Goal: Information Seeking & Learning: Learn about a topic

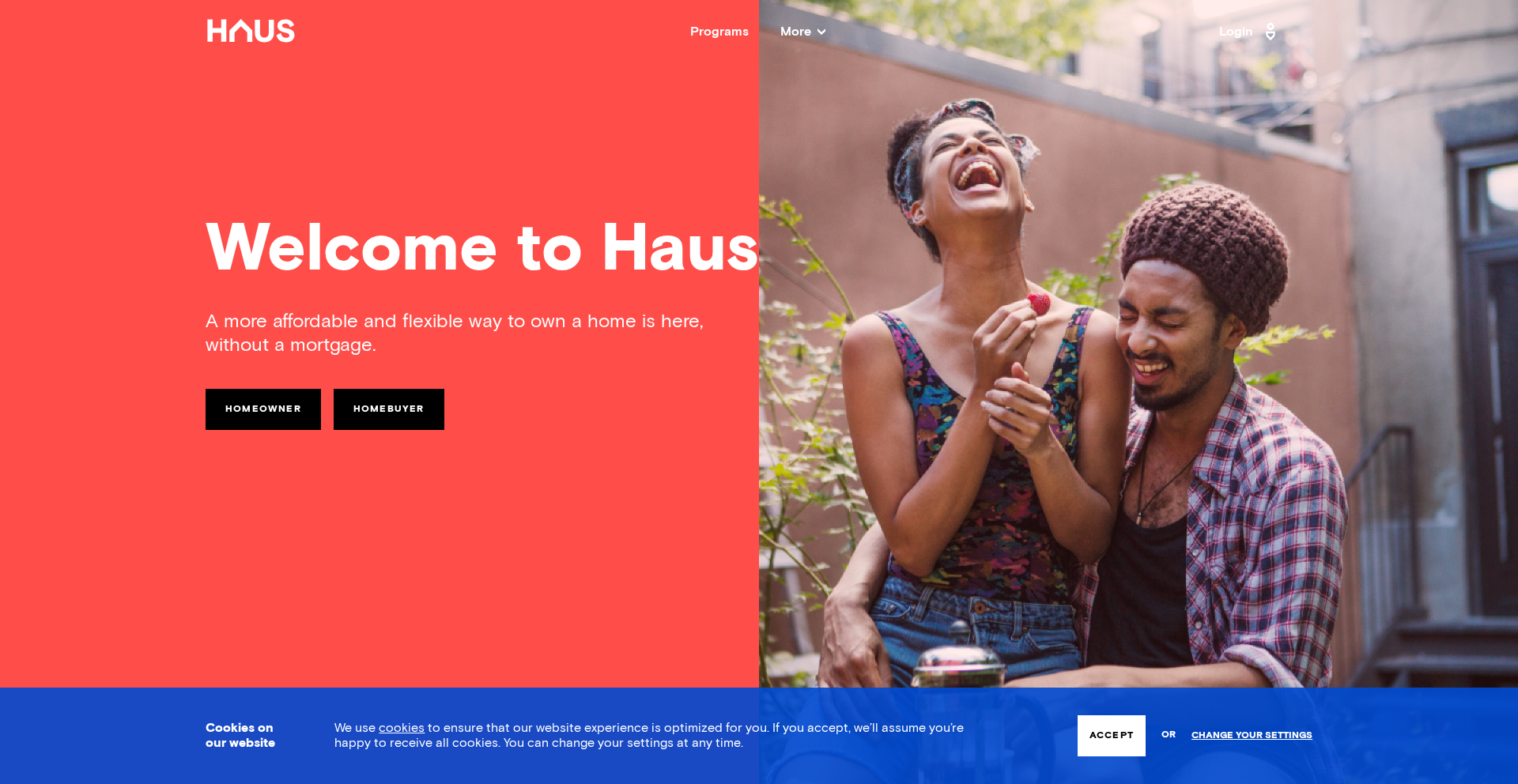
click at [819, 31] on icon at bounding box center [822, 32] width 8 height 7
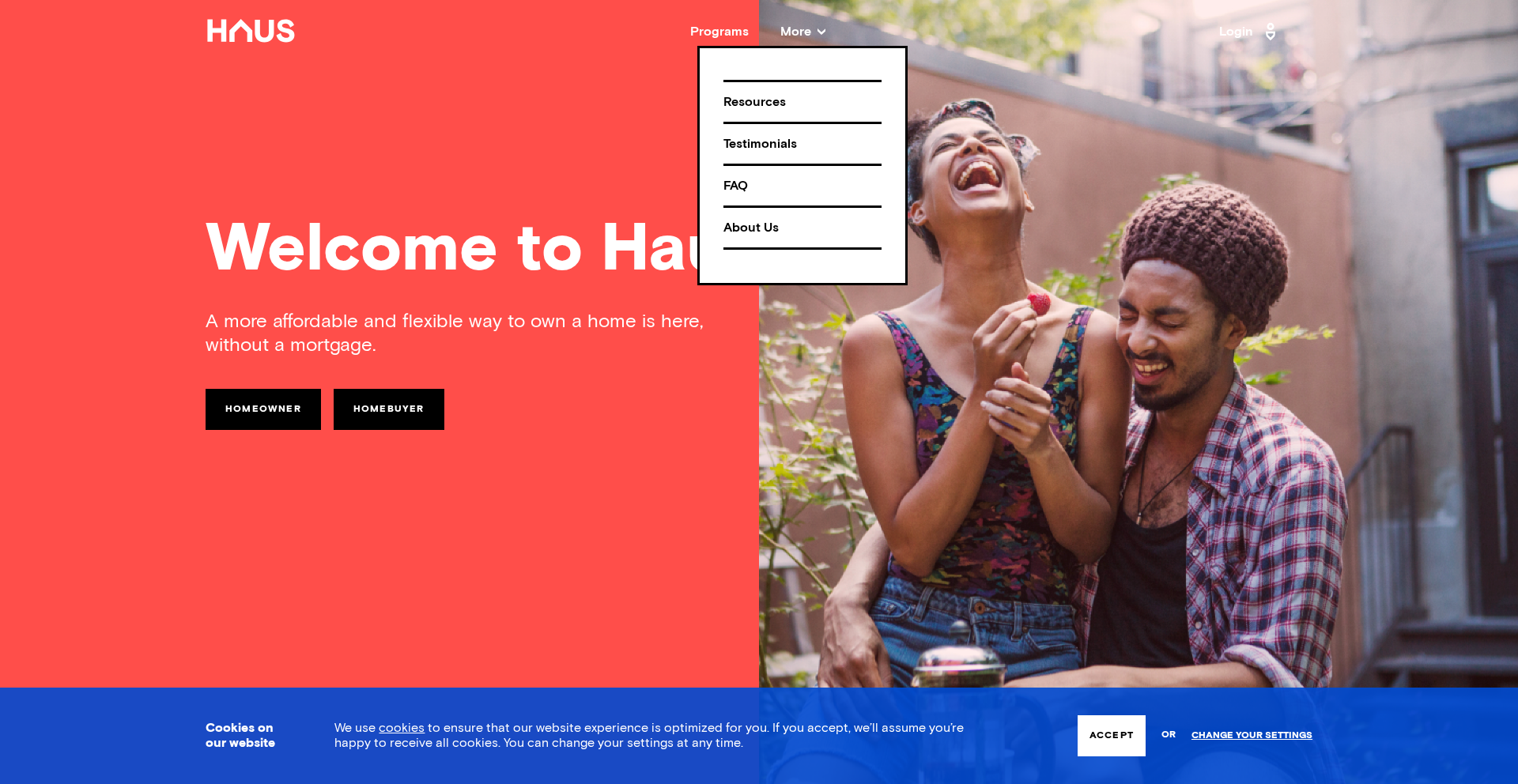
click at [736, 30] on div "Programs" at bounding box center [719, 31] width 58 height 12
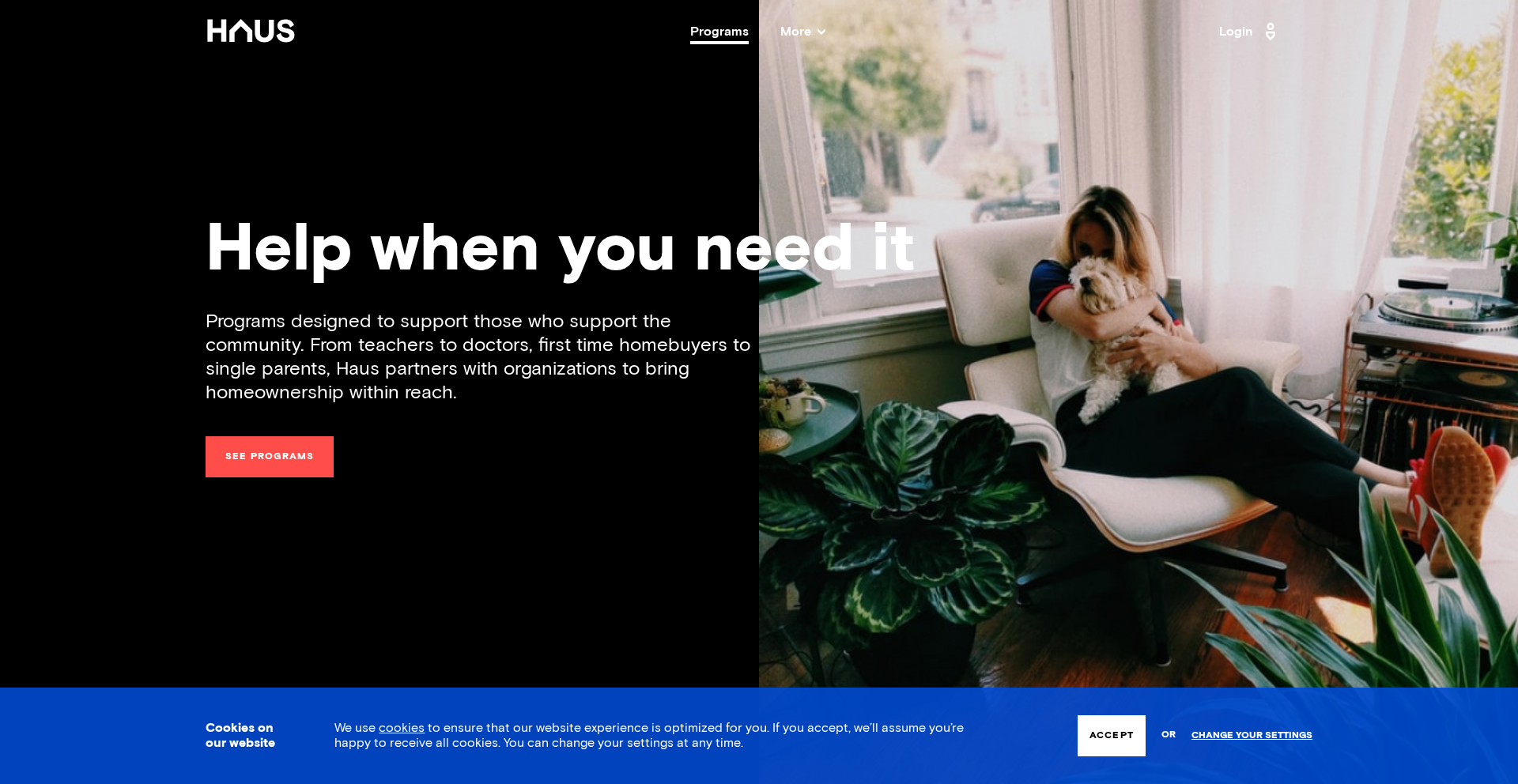
click at [798, 33] on span "More" at bounding box center [802, 31] width 45 height 12
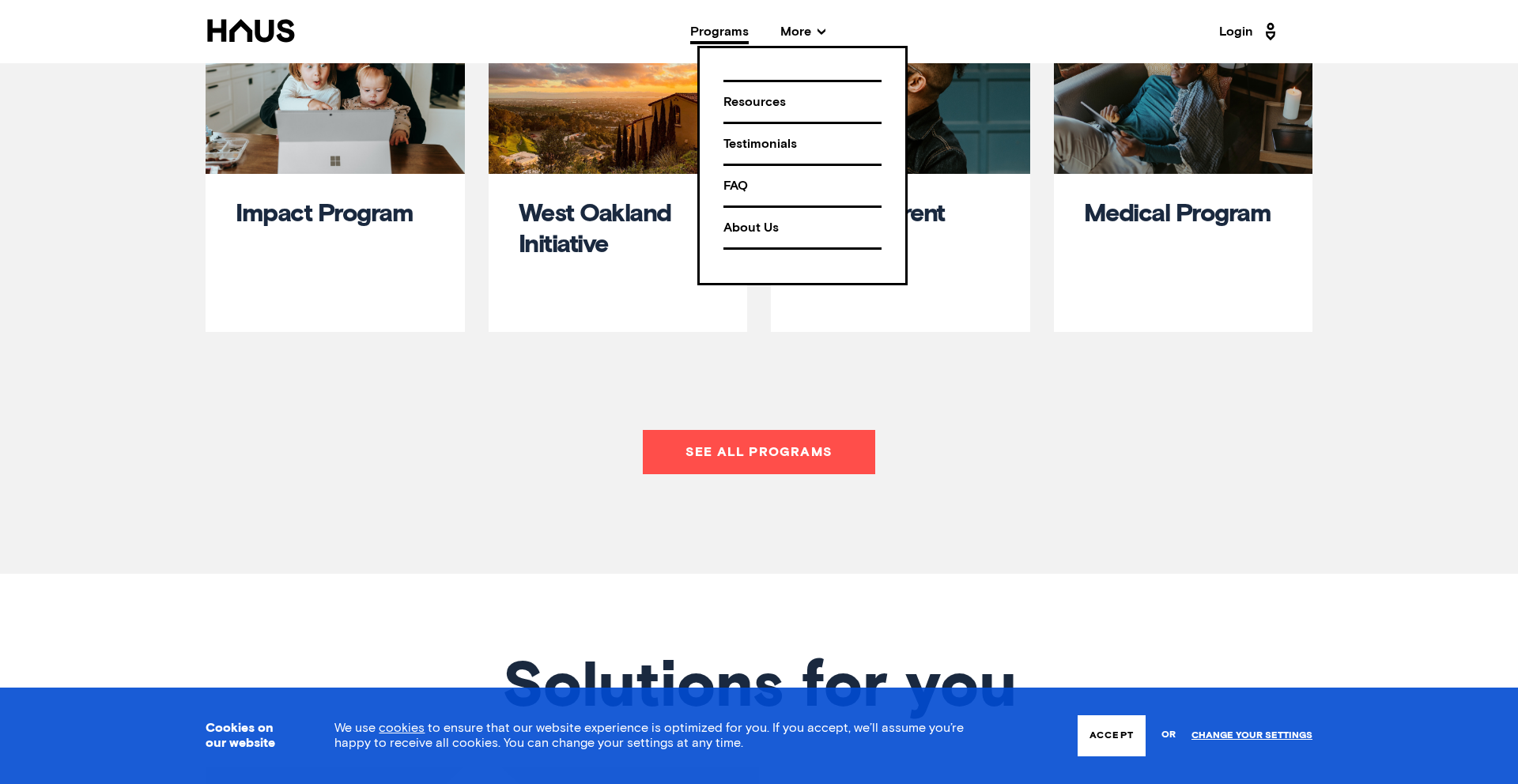
scroll to position [1115, 0]
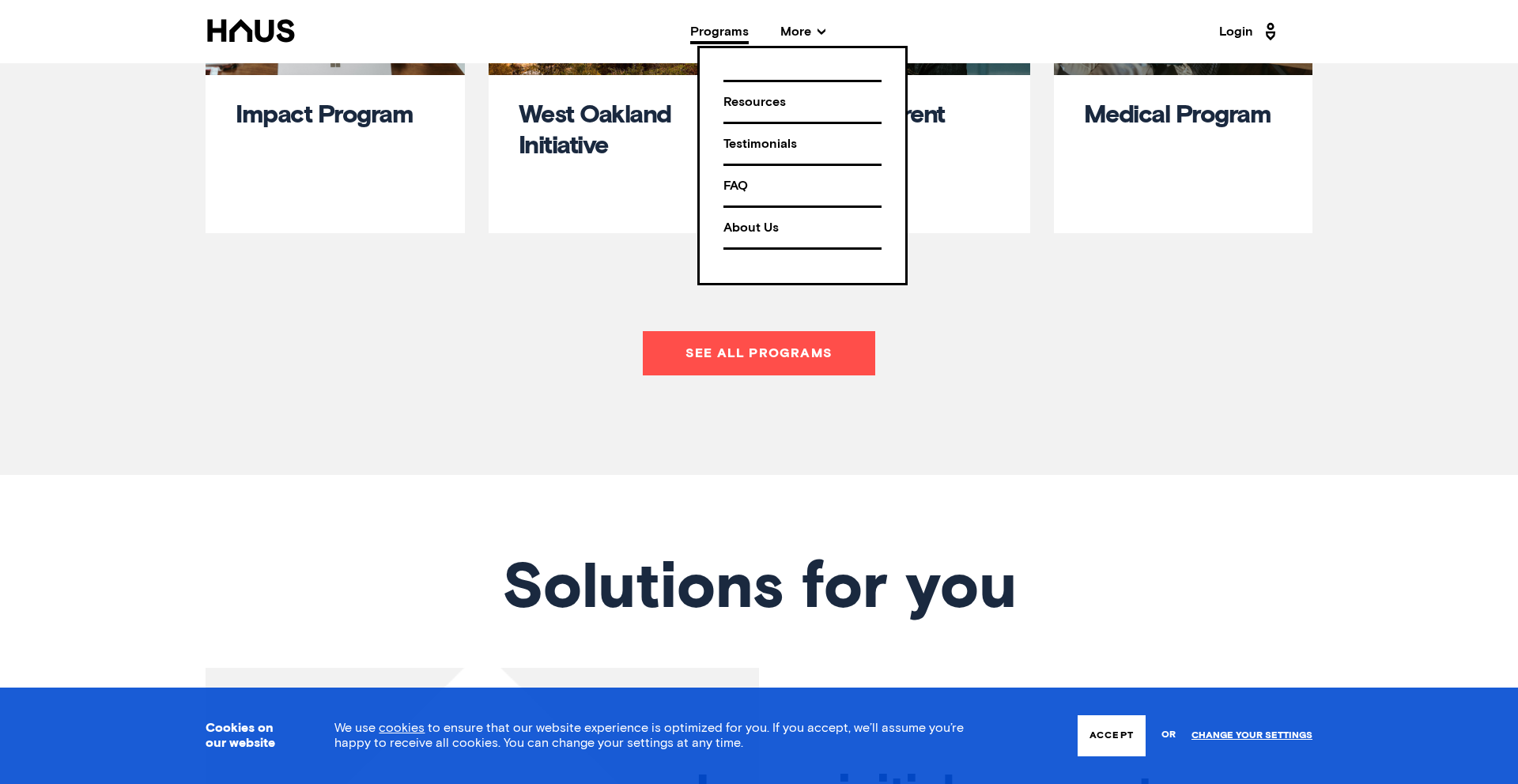
click at [1118, 740] on button "Accept" at bounding box center [1111, 736] width 68 height 41
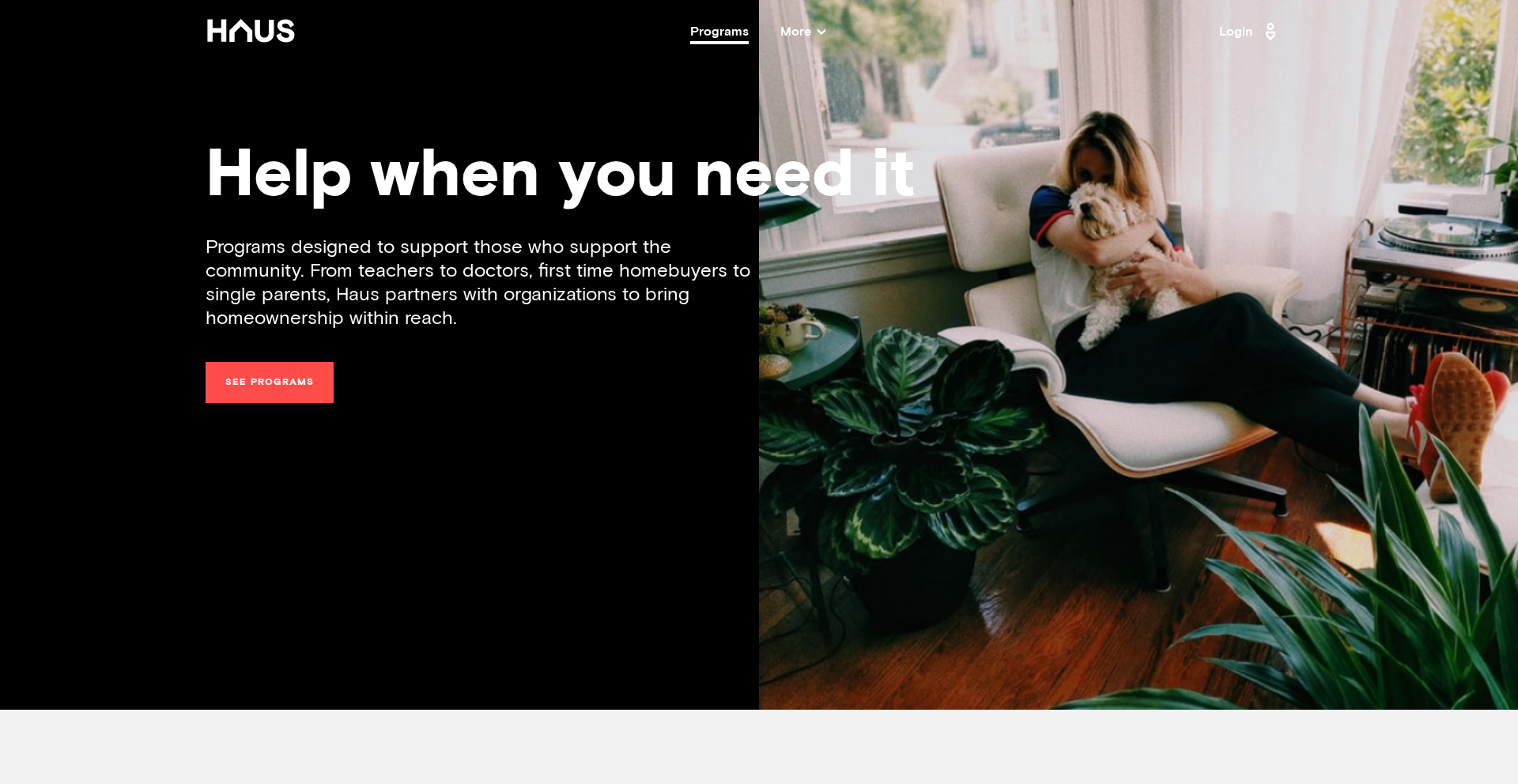
scroll to position [0, 0]
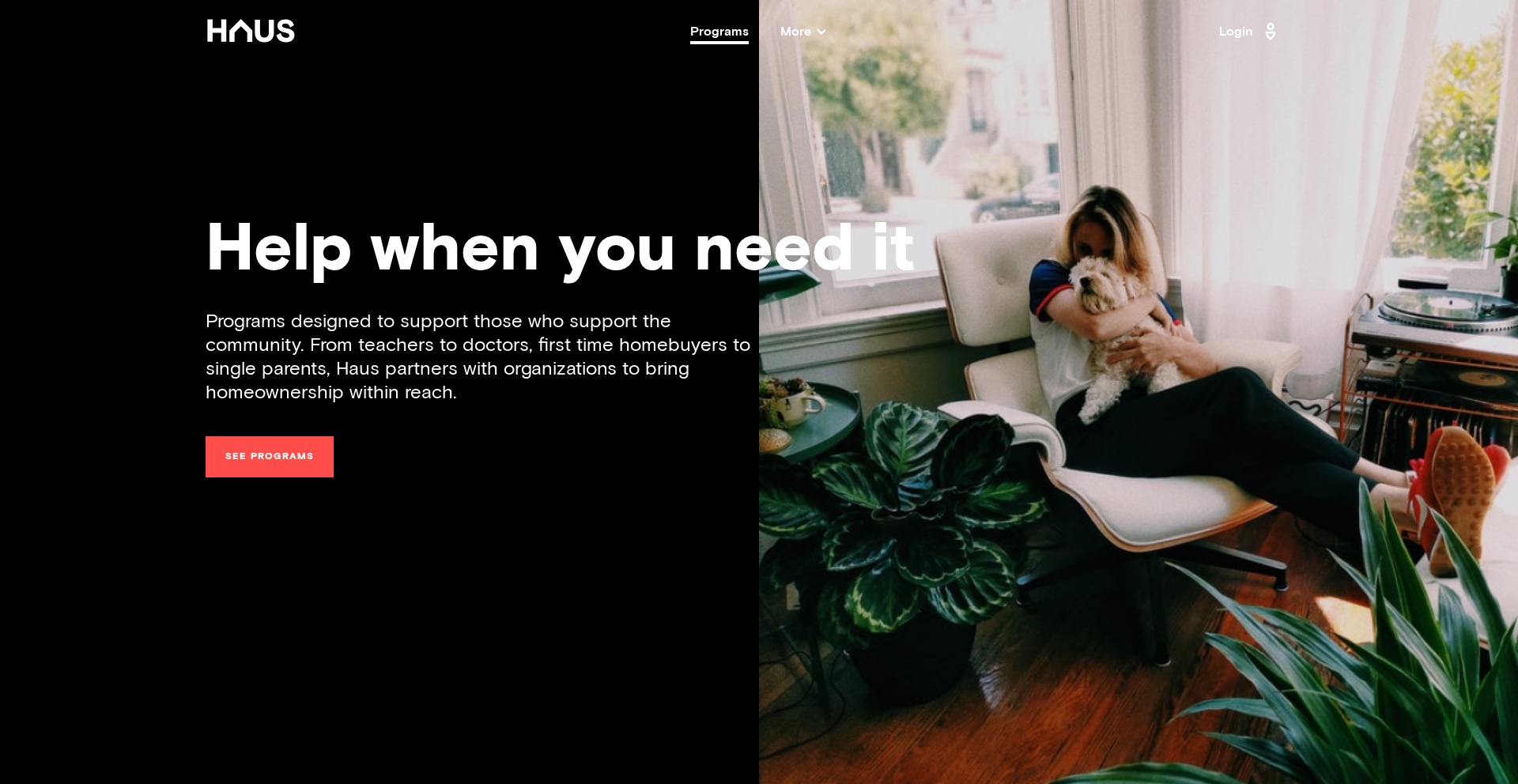
click at [813, 30] on span "More" at bounding box center [802, 31] width 45 height 12
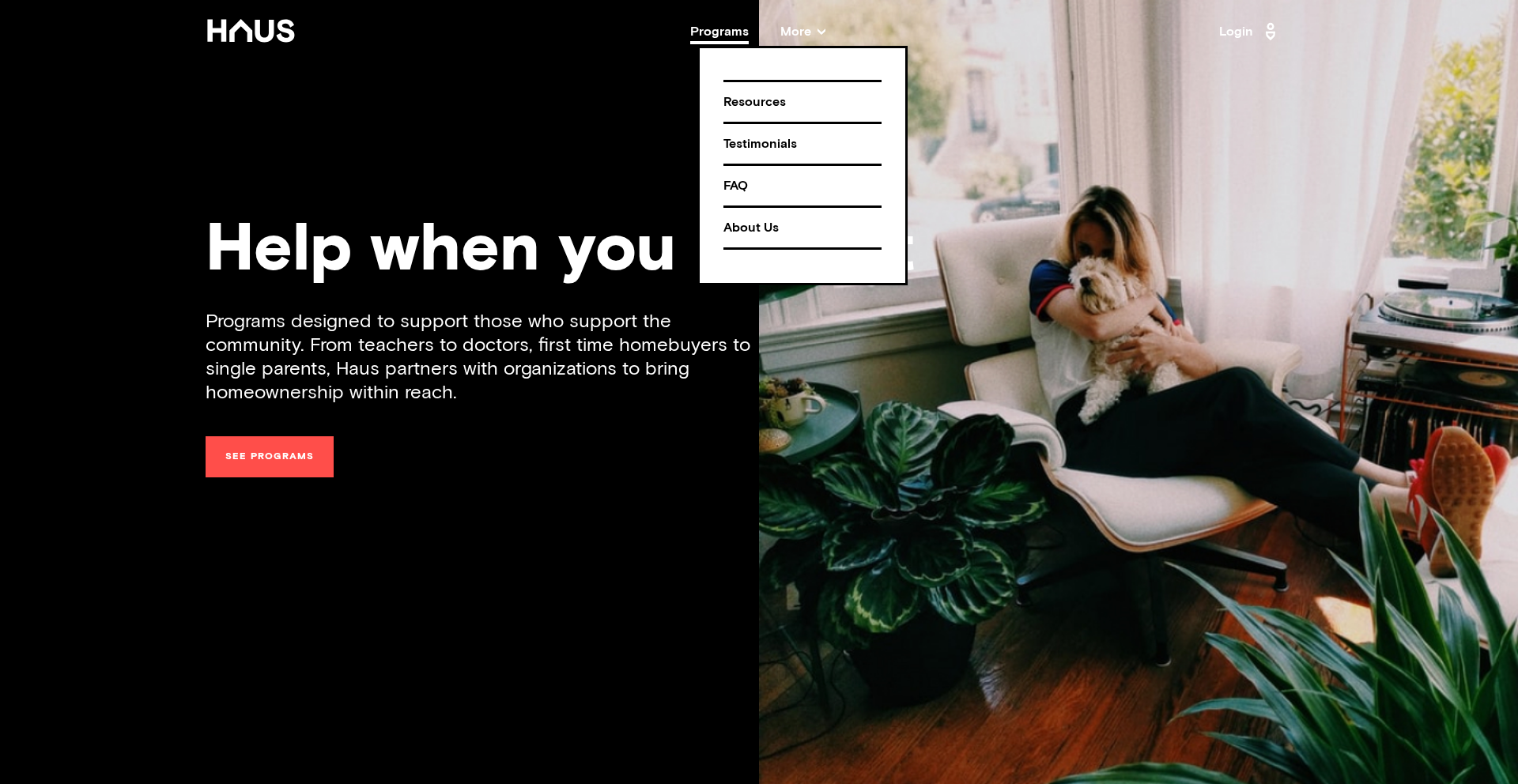
click at [759, 231] on div "About Us" at bounding box center [802, 228] width 158 height 28
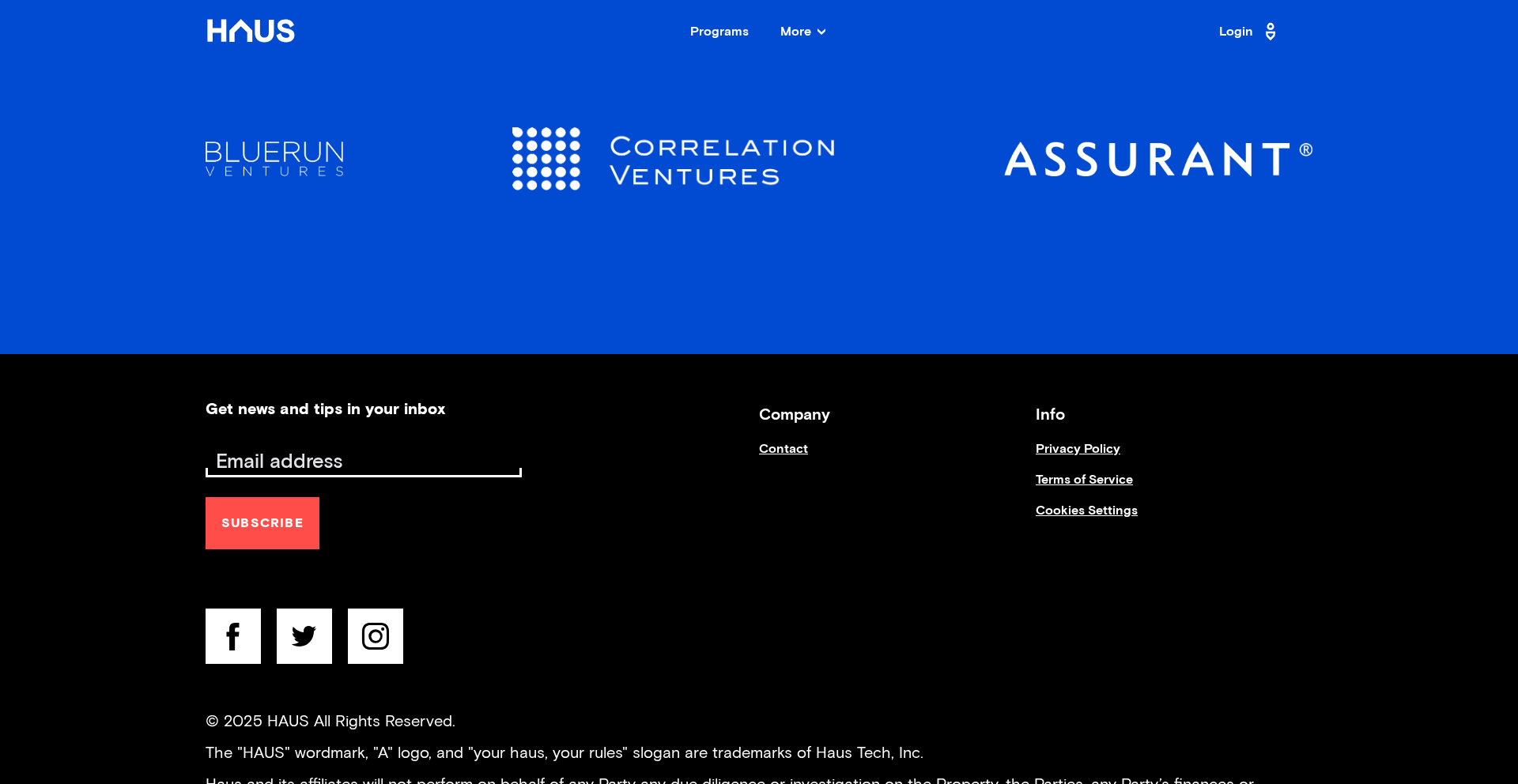
scroll to position [2714, 0]
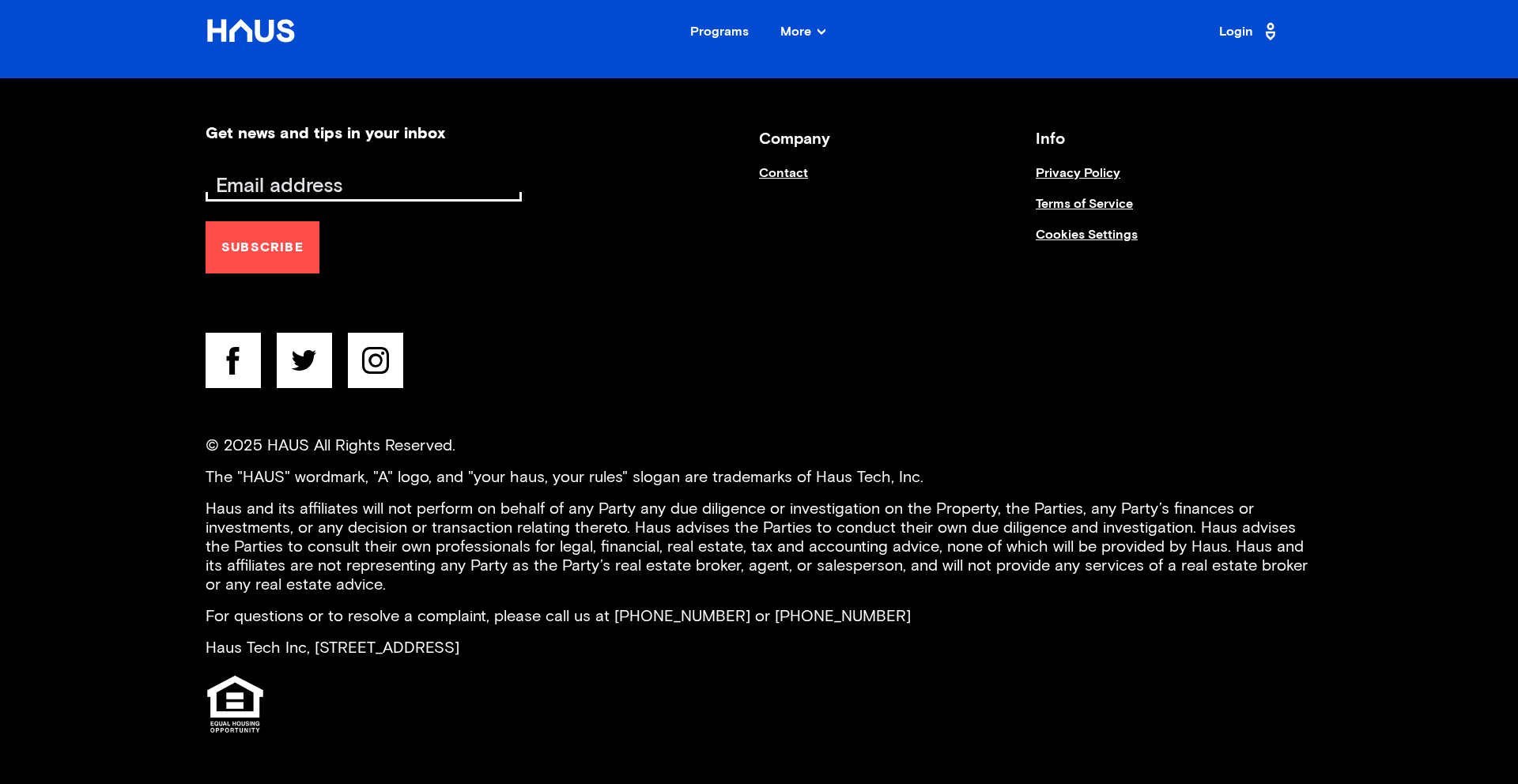
click at [786, 168] on link "Contact" at bounding box center [898, 181] width 277 height 30
click at [796, 170] on link "Contact" at bounding box center [898, 181] width 277 height 30
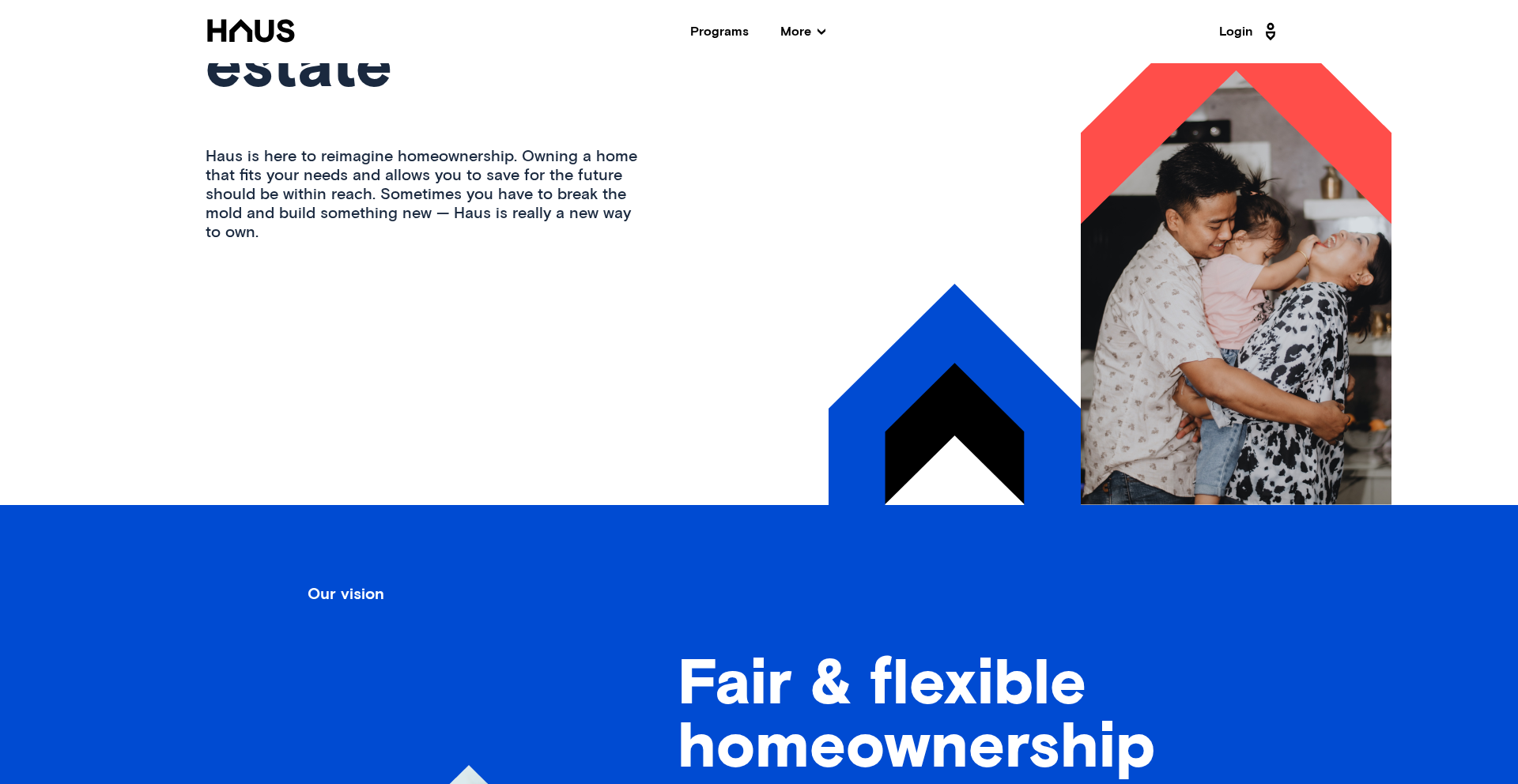
scroll to position [0, 0]
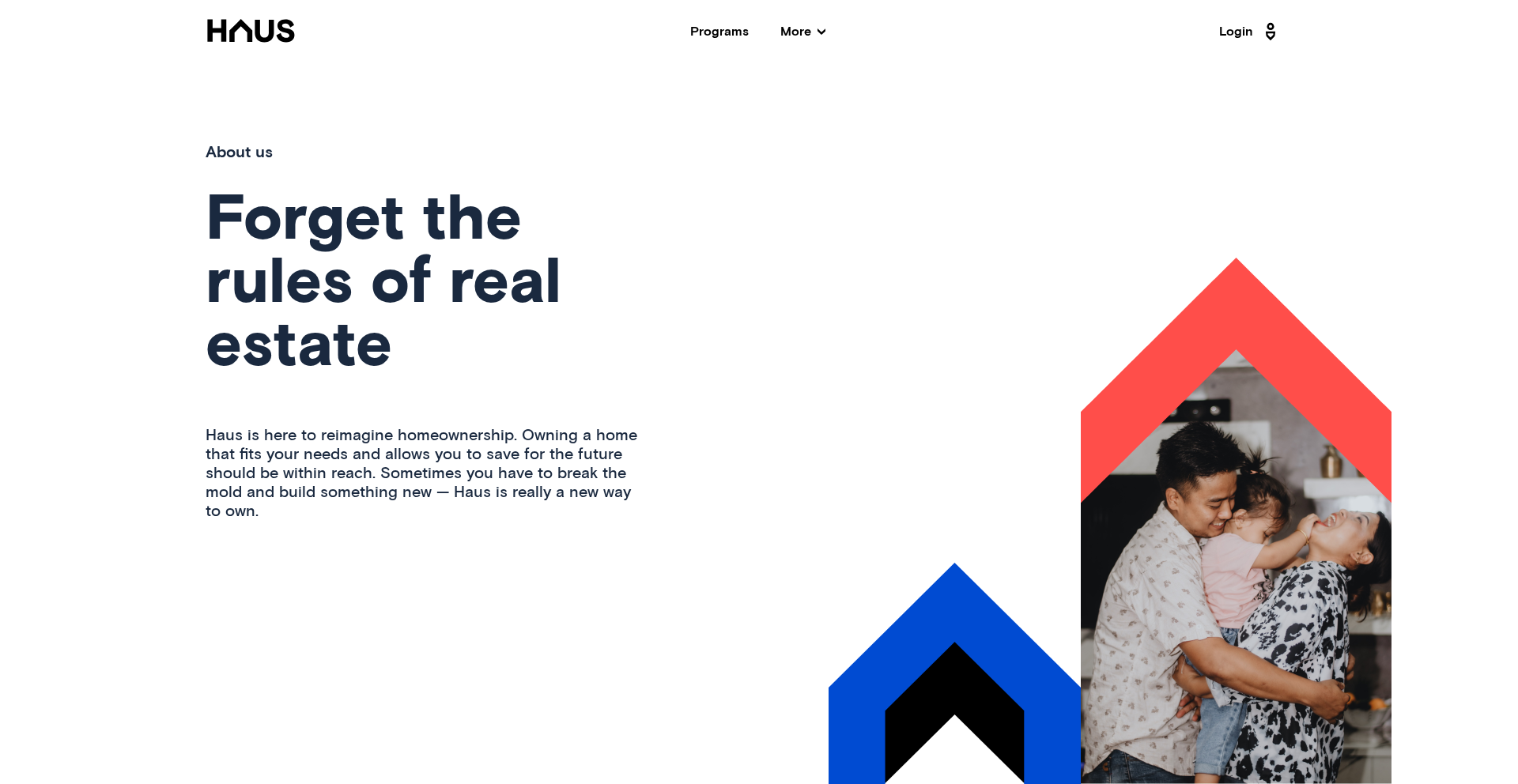
click at [270, 27] on icon at bounding box center [250, 30] width 87 height 23
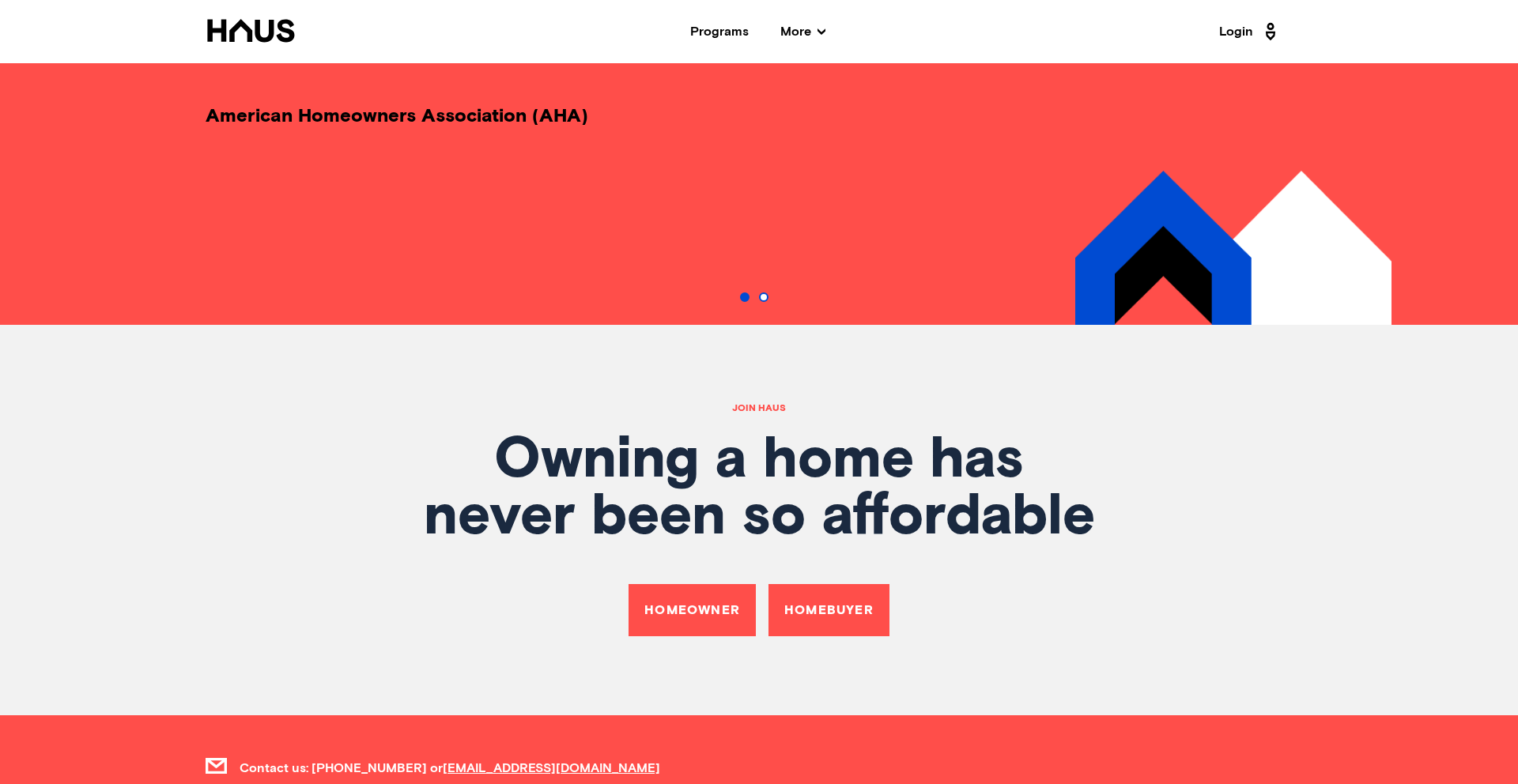
scroll to position [5580, 0]
